Goal: Task Accomplishment & Management: Manage account settings

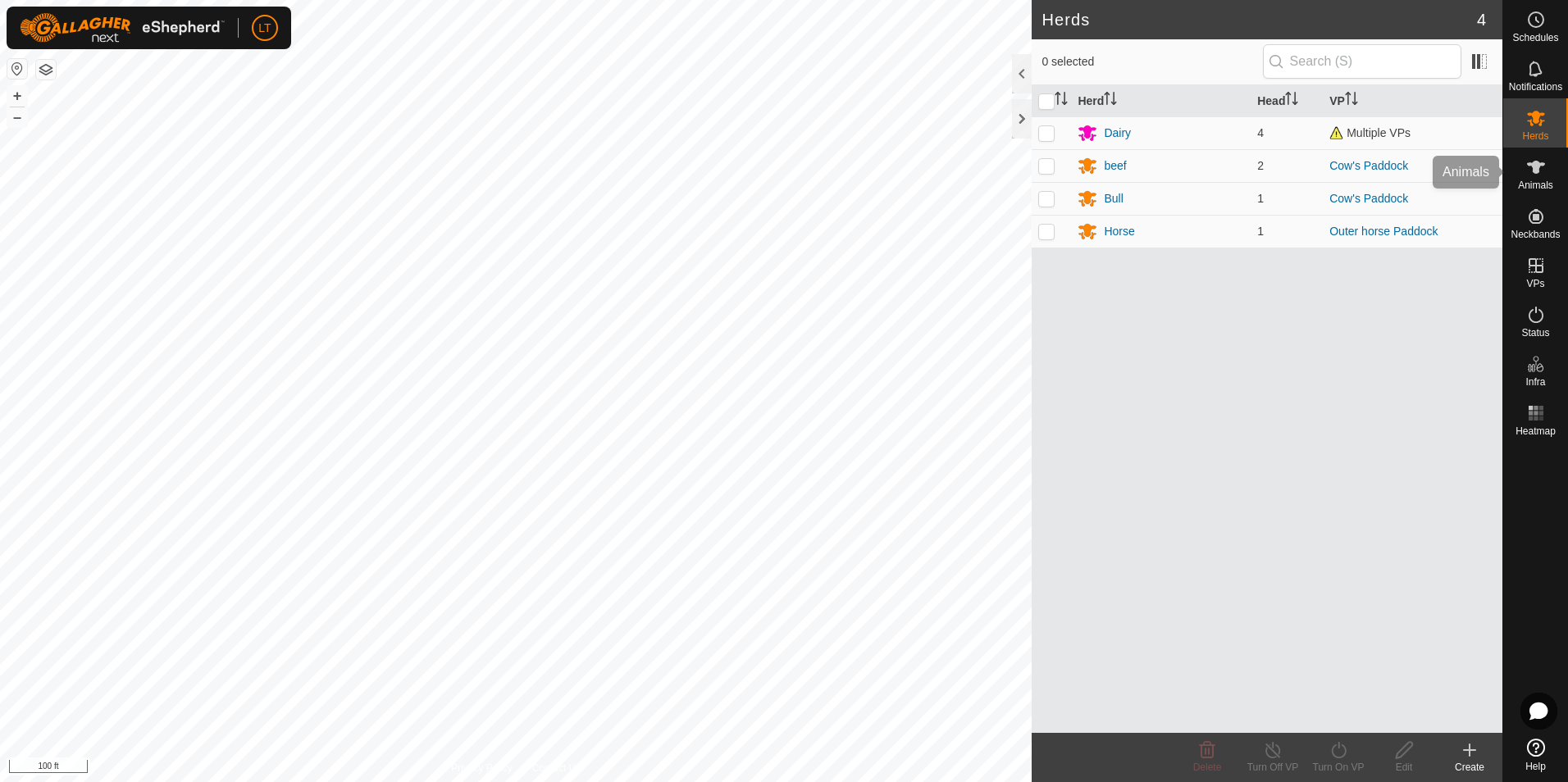
click at [1519, 179] on div "Animals" at bounding box center [1535, 173] width 65 height 50
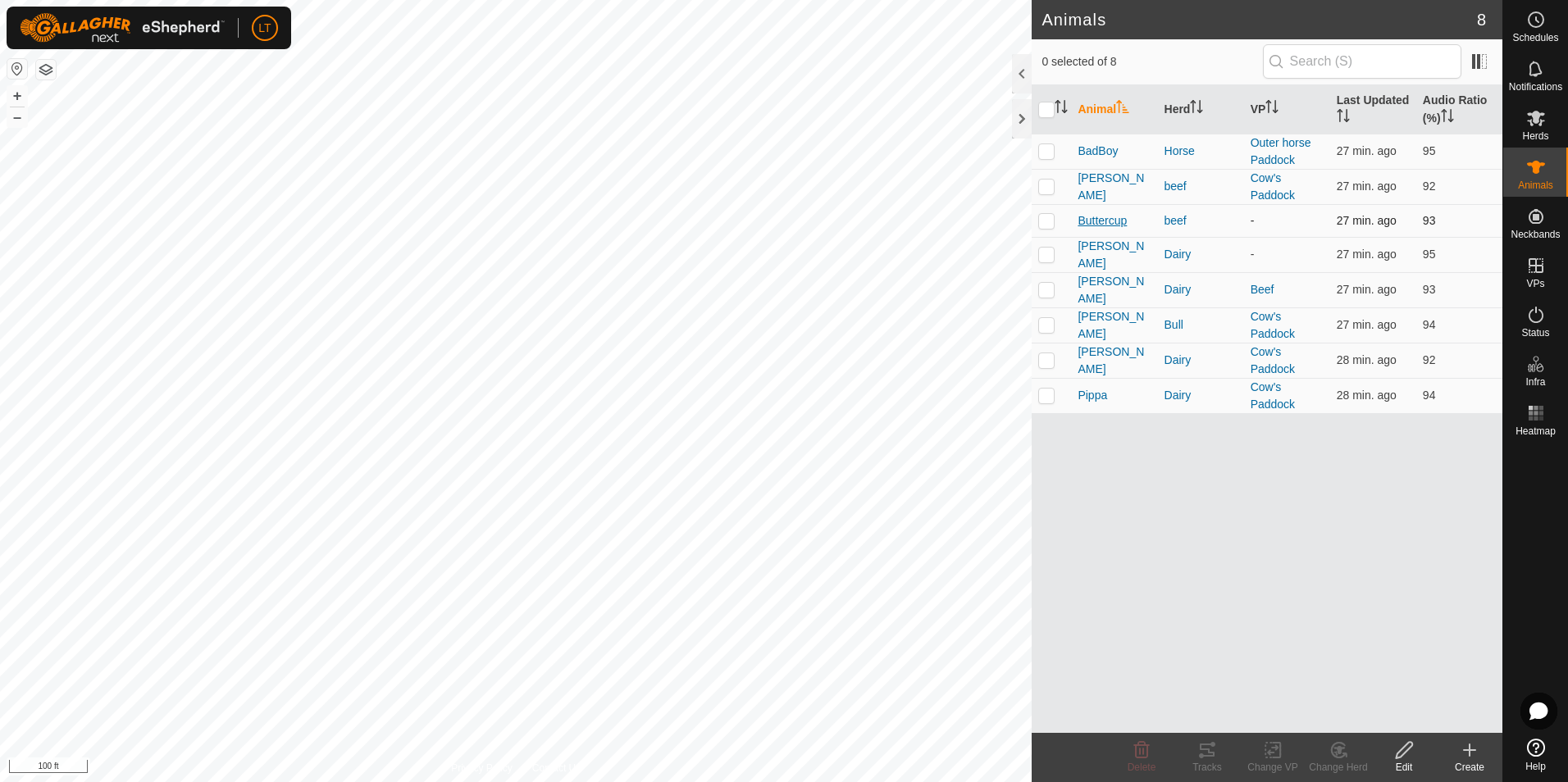
click at [1114, 221] on span "Buttercup" at bounding box center [1103, 220] width 50 height 17
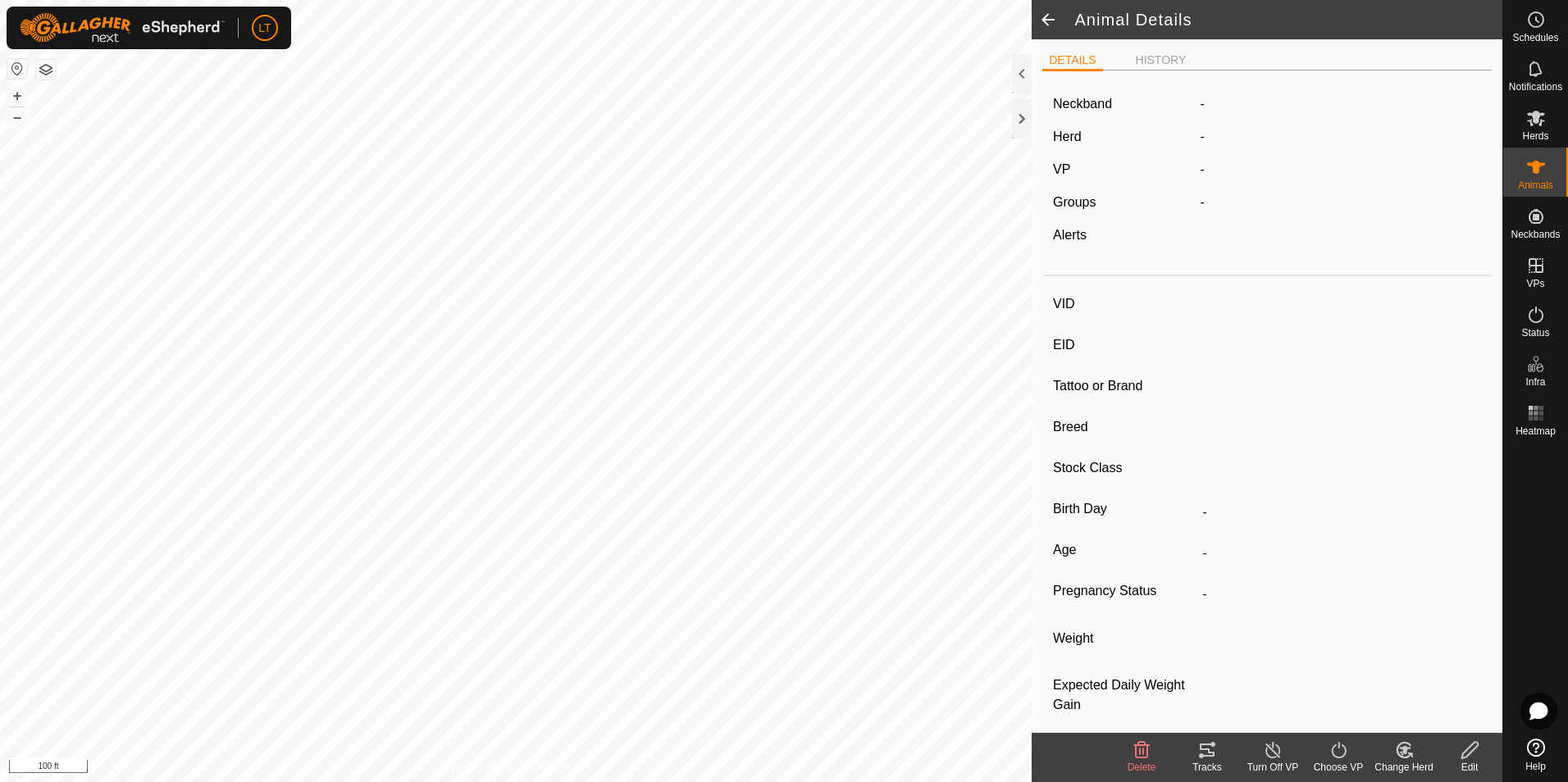
type input "Buttercup"
type input "-"
type input "Herford"
type input "-"
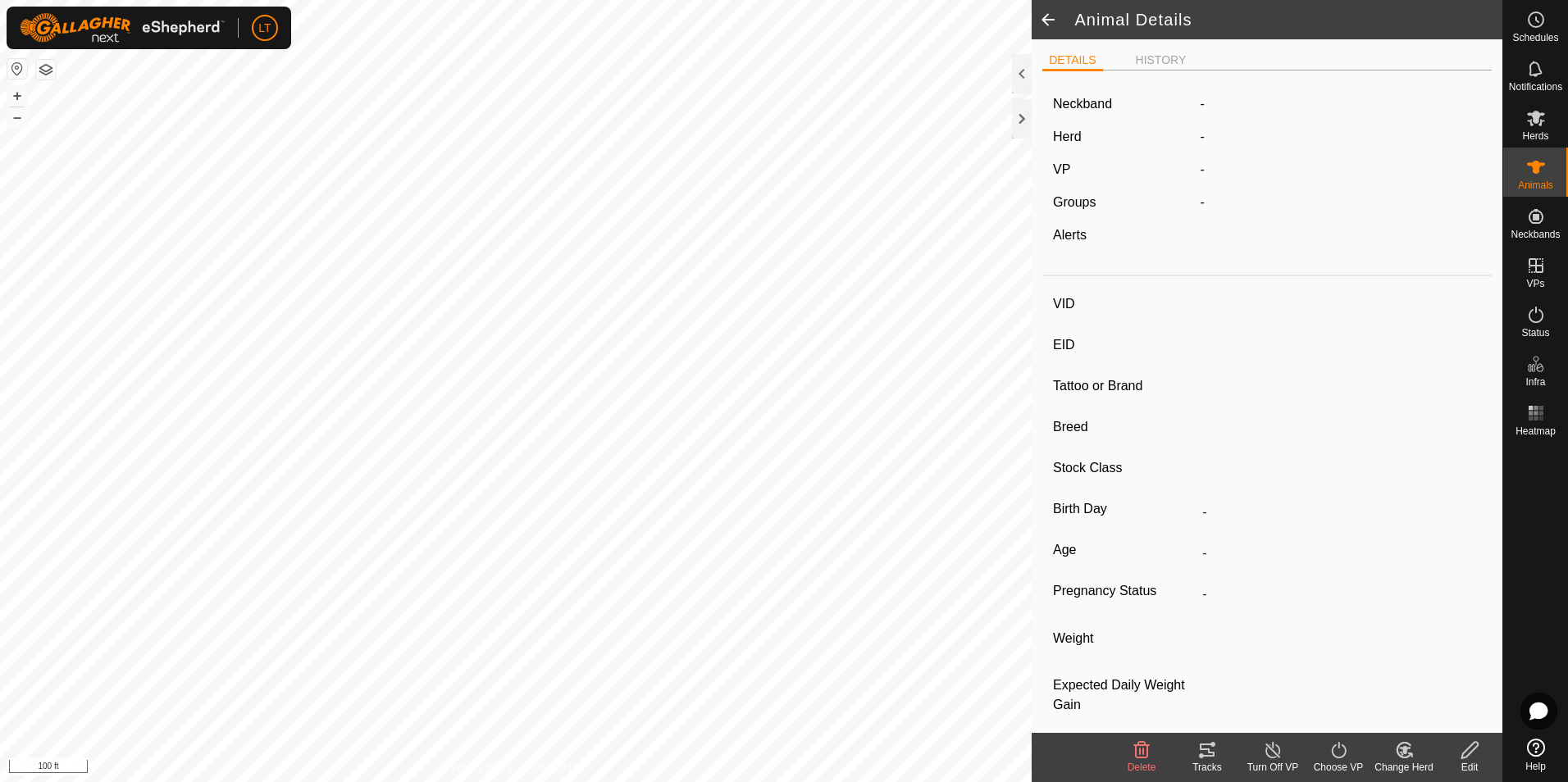
type input "Empty"
type input "0 kg"
type input "-"
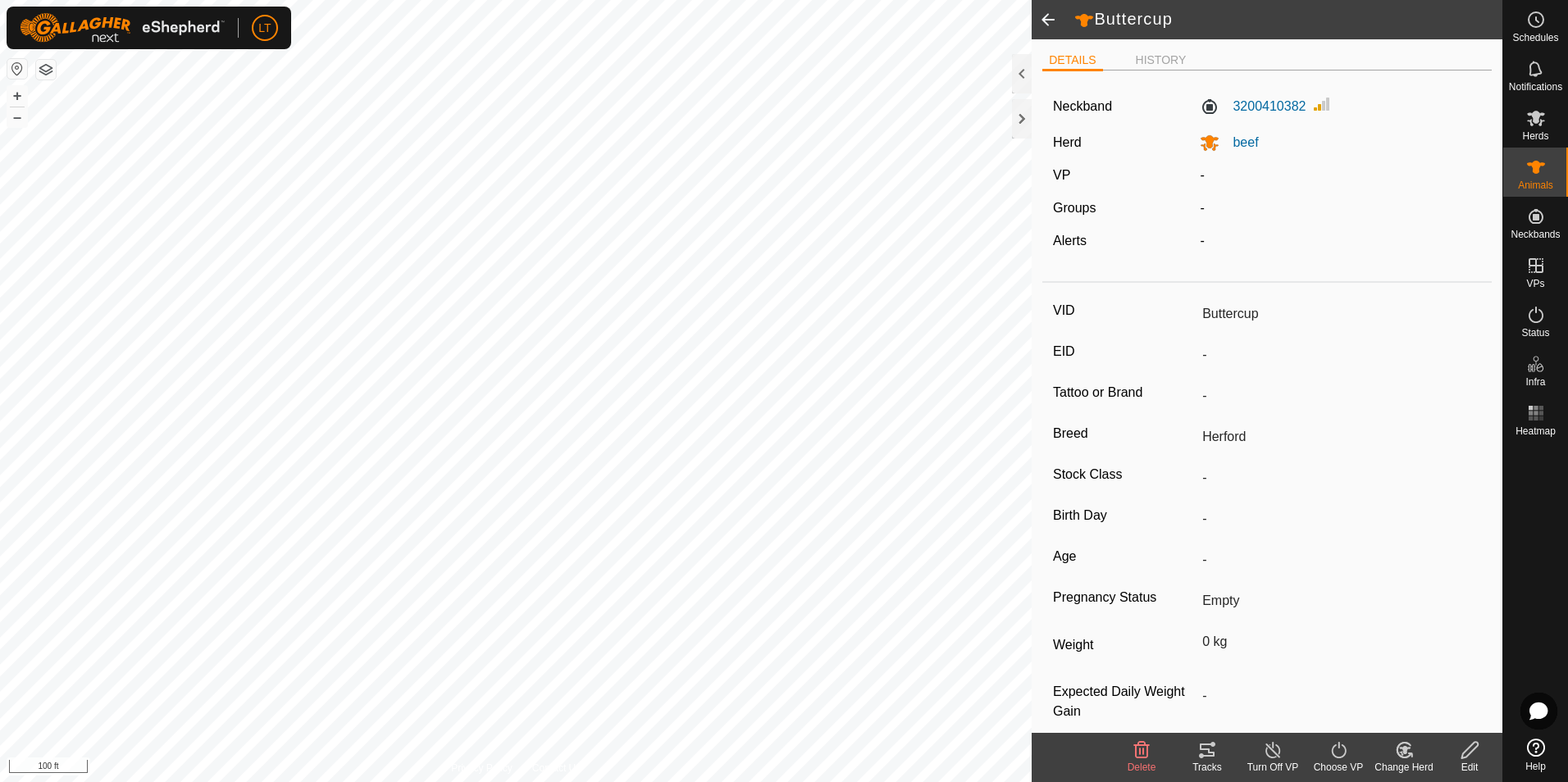
click at [1337, 757] on icon at bounding box center [1338, 750] width 15 height 17
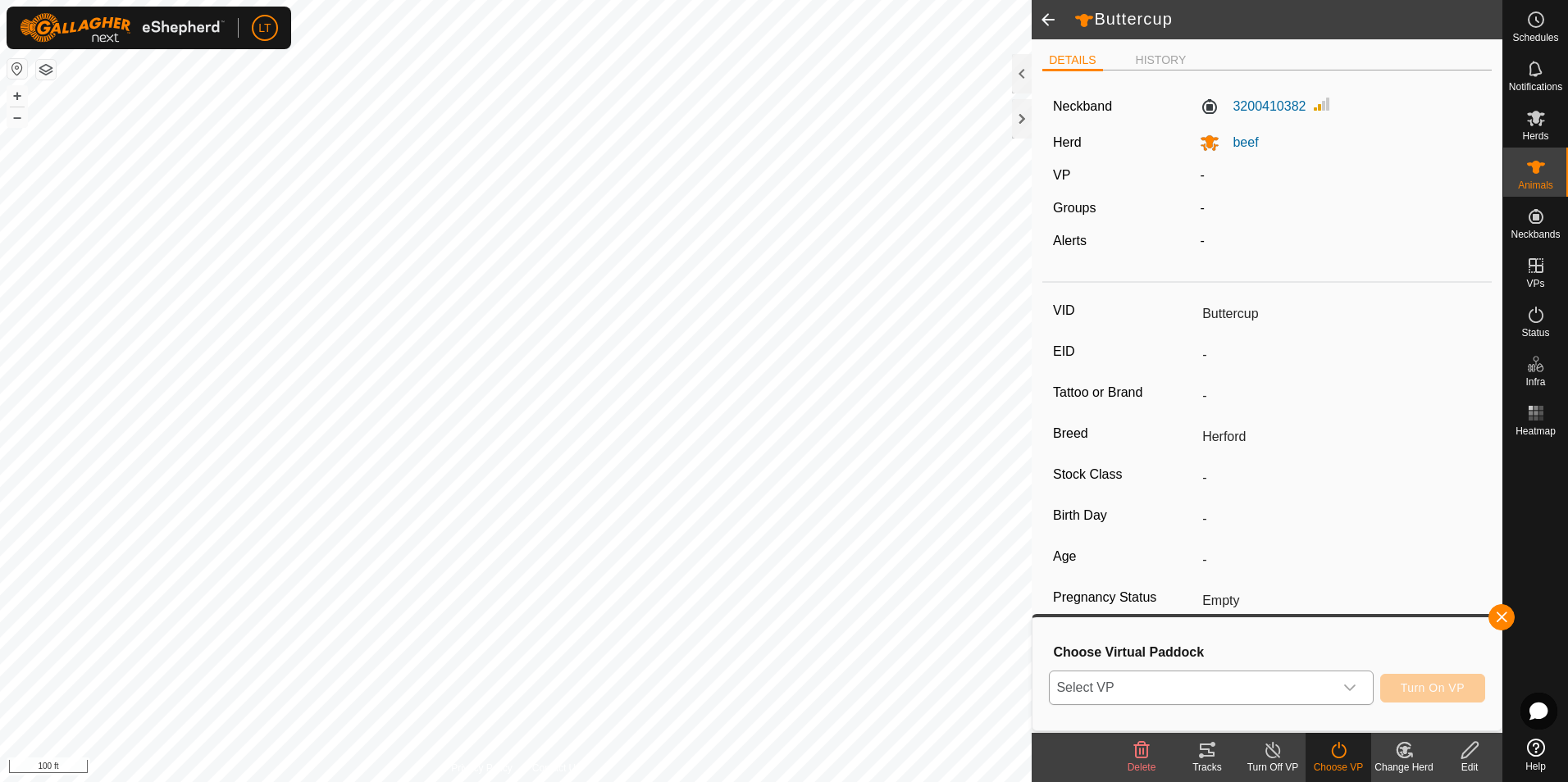
click at [1121, 690] on span "Select VP" at bounding box center [1191, 688] width 283 height 33
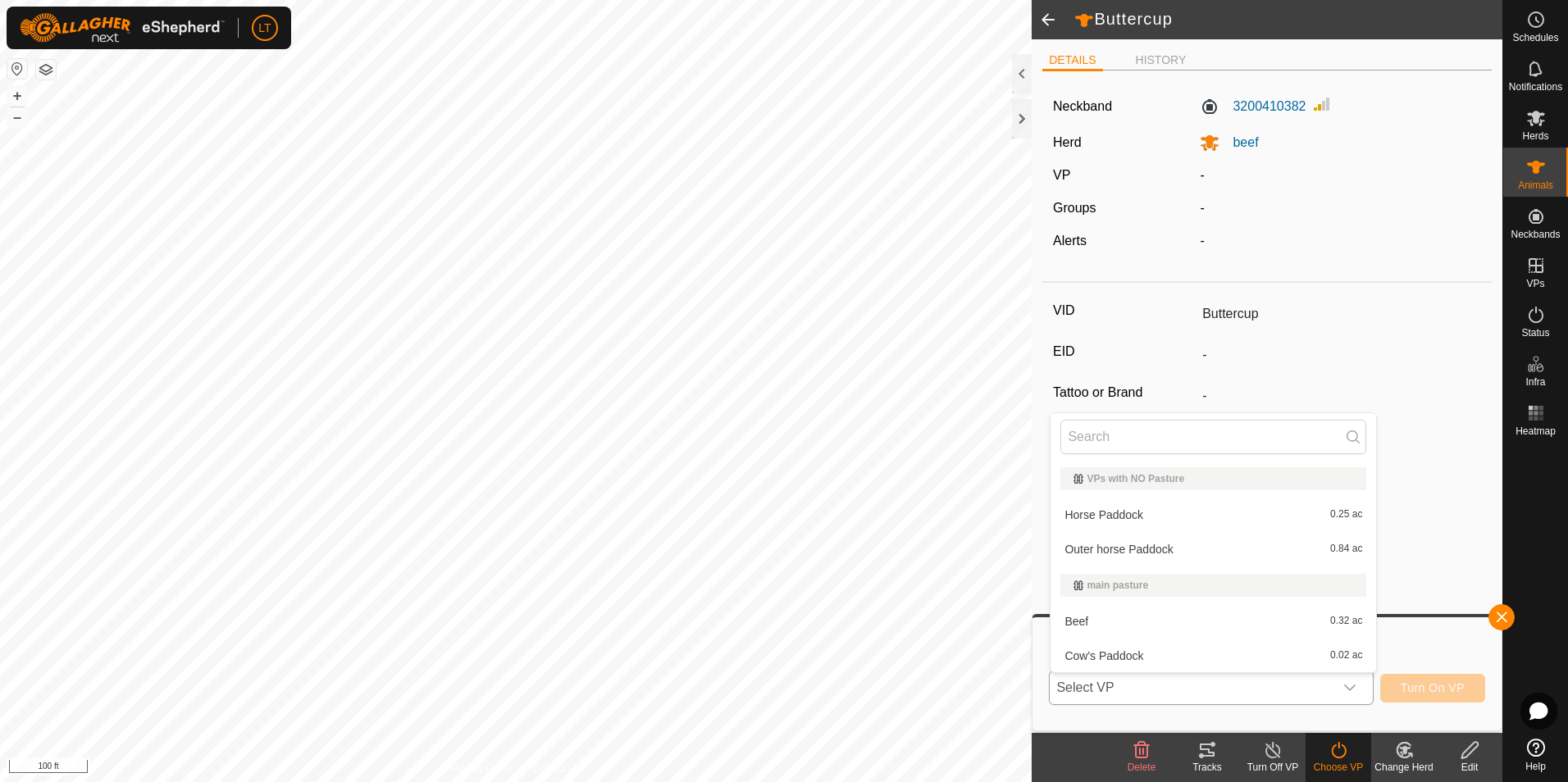
click at [1114, 654] on li "Cow's Paddock 0.02 ac" at bounding box center [1213, 656] width 326 height 33
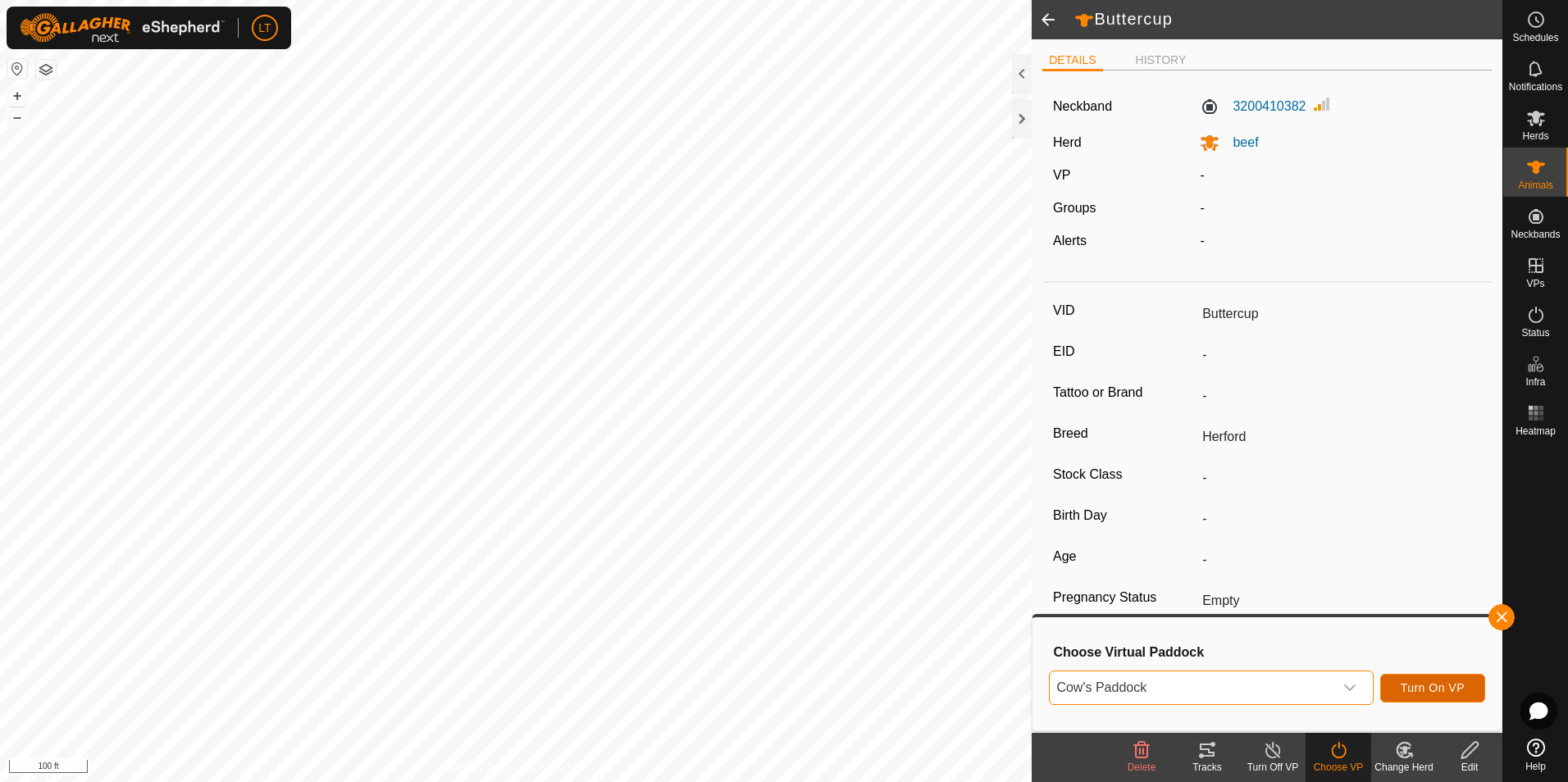
click at [1436, 688] on span "Turn On VP" at bounding box center [1433, 687] width 64 height 13
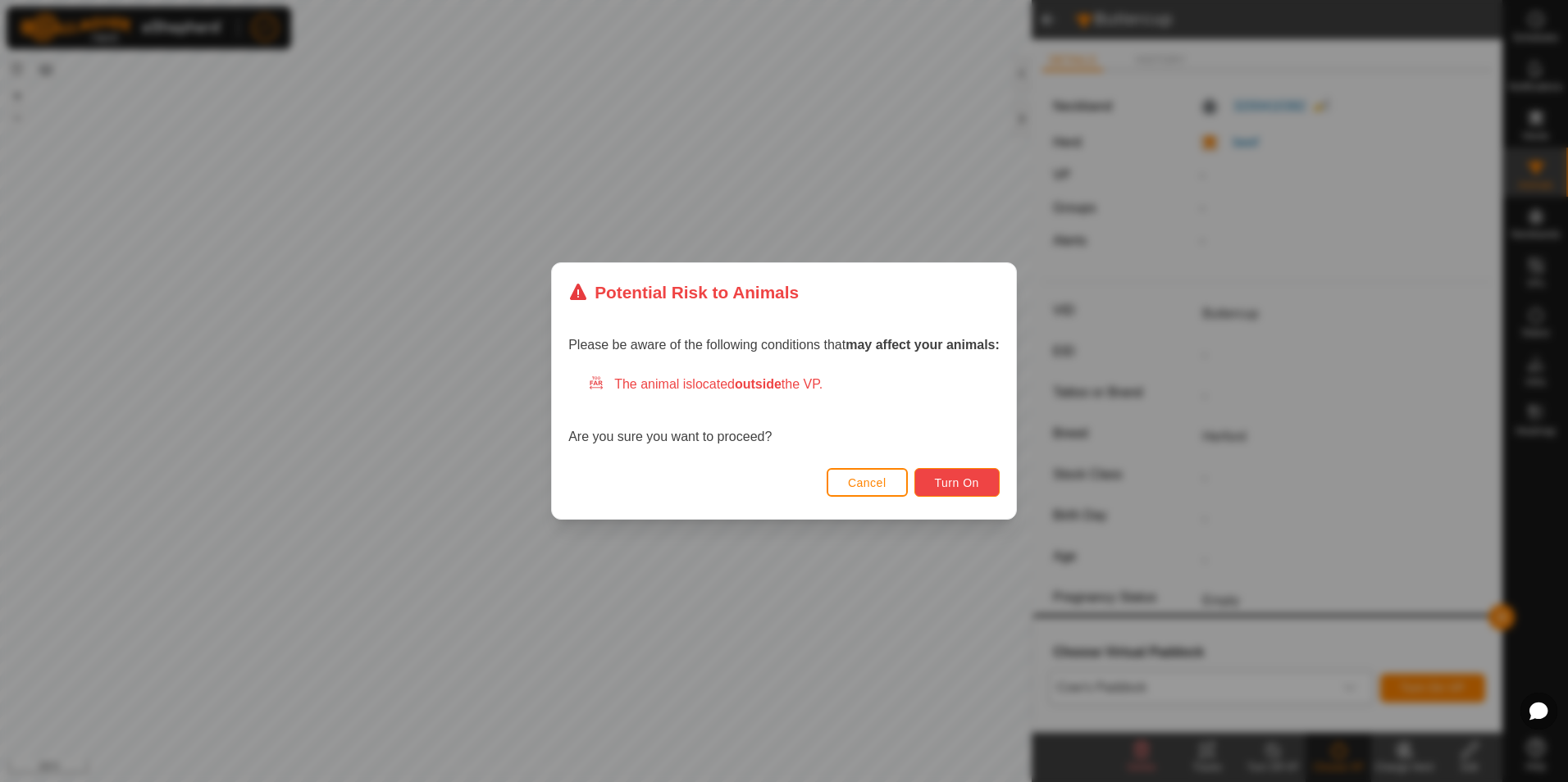
click at [961, 475] on button "Turn On" at bounding box center [957, 482] width 85 height 28
